Goal: Navigation & Orientation: Understand site structure

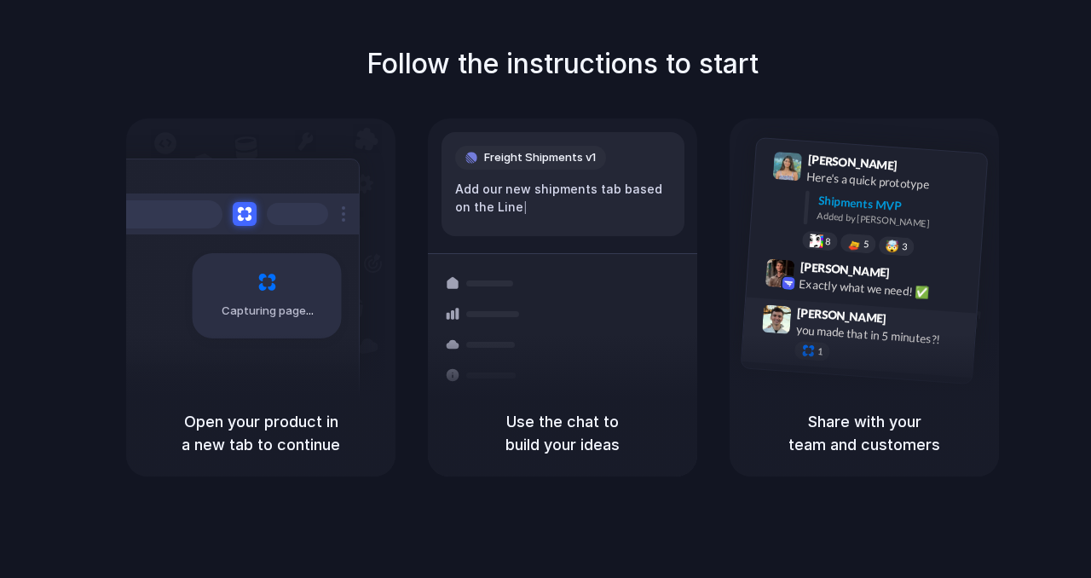
click at [876, 324] on div "[PERSON_NAME] 9:47 AM you made that in 5 minutes?! 1" at bounding box center [876, 339] width 179 height 64
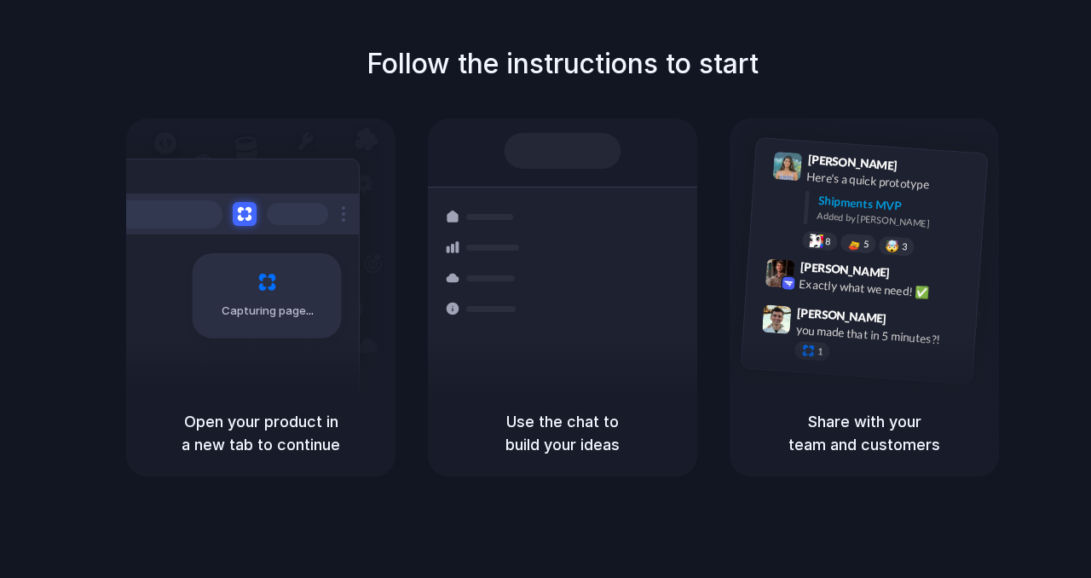
click at [859, 411] on h5 "Share with your team and customers" at bounding box center [864, 433] width 228 height 46
click at [548, 444] on h5 "Use the chat to build your ideas" at bounding box center [562, 433] width 228 height 46
click at [563, 133] on div at bounding box center [562, 151] width 117 height 36
click at [568, 291] on div at bounding box center [566, 301] width 20 height 20
click at [285, 216] on div at bounding box center [297, 214] width 61 height 22
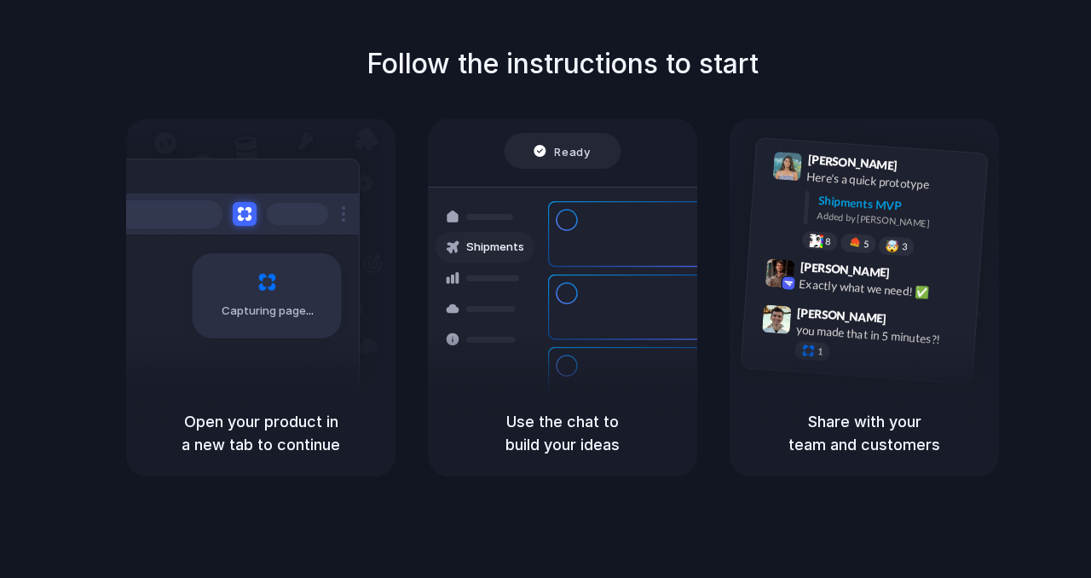
click at [454, 490] on div "Follow the instructions to start Capturing page Open your product in a new tab …" at bounding box center [562, 306] width 1125 height 612
